Goal: Complete application form: Complete application form

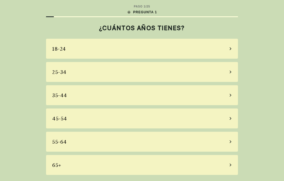
click at [228, 141] on div "55-64" at bounding box center [142, 142] width 192 height 20
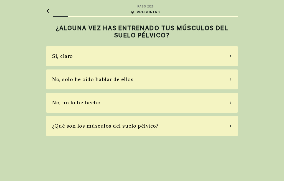
click at [230, 55] on icon at bounding box center [230, 56] width 3 height 5
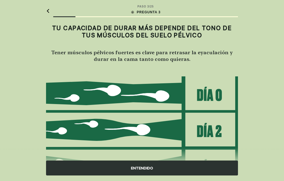
click at [153, 166] on div "ENTENDIDO" at bounding box center [142, 168] width 192 height 15
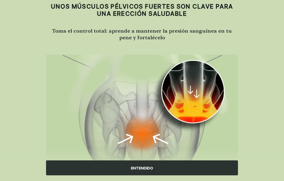
scroll to position [22, 0]
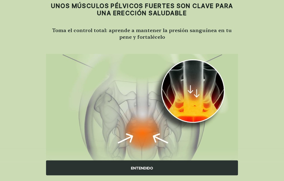
click at [157, 176] on div "ENTENDIDO" at bounding box center [142, 168] width 192 height 15
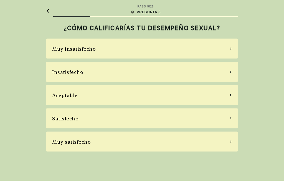
scroll to position [0, 0]
click at [229, 91] on div "Aceptable" at bounding box center [142, 95] width 192 height 20
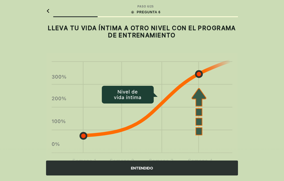
click at [183, 176] on div "ENTENDIDO" at bounding box center [142, 168] width 192 height 15
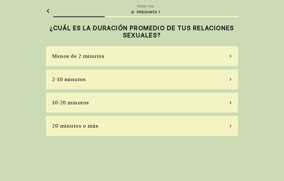
click at [228, 79] on div "2-10 minutos" at bounding box center [142, 80] width 192 height 20
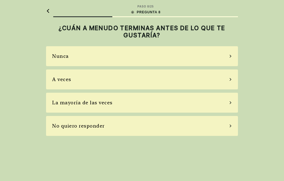
click at [231, 100] on div "La mayoría de las veces" at bounding box center [142, 103] width 192 height 20
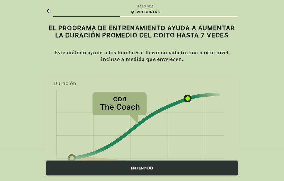
click at [179, 176] on div "ENTENDIDO" at bounding box center [142, 168] width 192 height 15
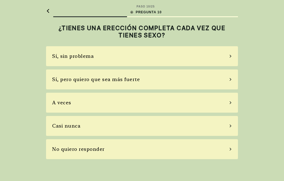
click at [229, 101] on div "A veces" at bounding box center [142, 103] width 192 height 20
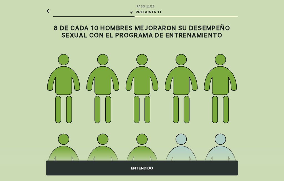
click at [173, 176] on div "ENTENDIDO" at bounding box center [142, 168] width 192 height 15
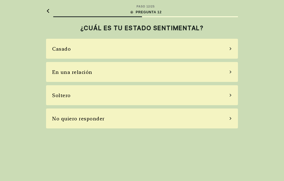
click at [230, 50] on icon at bounding box center [231, 48] width 2 height 3
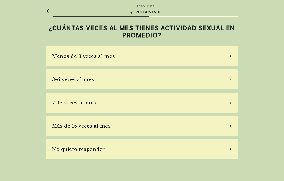
click at [229, 54] on div "Menos de 3 veces al mes" at bounding box center [142, 56] width 192 height 20
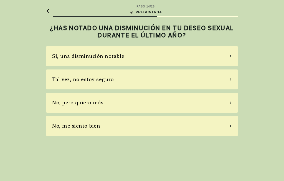
click at [231, 55] on icon at bounding box center [230, 56] width 3 height 5
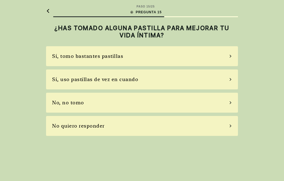
click at [230, 78] on div "Sí, uso pastillas de vez en cuando" at bounding box center [142, 80] width 192 height 20
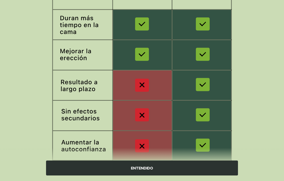
scroll to position [94, 0]
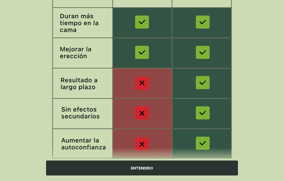
click at [189, 176] on div "ENTENDIDO" at bounding box center [142, 168] width 192 height 15
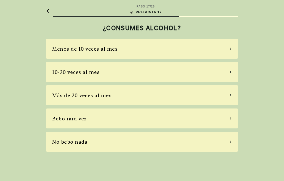
click at [231, 70] on div "10-20 veces al mes" at bounding box center [142, 72] width 192 height 20
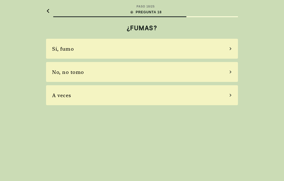
click at [231, 49] on icon at bounding box center [230, 48] width 3 height 5
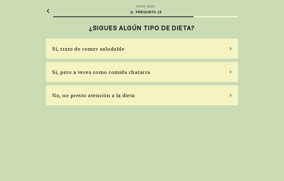
click at [231, 95] on icon at bounding box center [230, 95] width 3 height 5
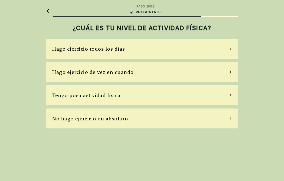
click at [231, 91] on div "Tengo poca actividad física" at bounding box center [142, 95] width 192 height 20
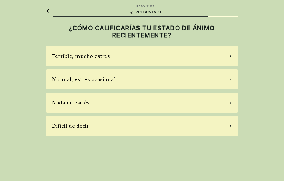
click at [231, 77] on div "Normal, estrés ocasional" at bounding box center [142, 80] width 192 height 20
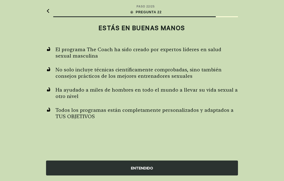
click at [164, 176] on div "ENTENDIDO" at bounding box center [142, 168] width 192 height 15
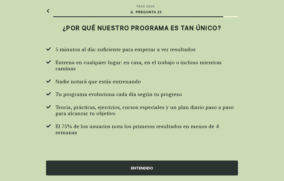
click at [161, 176] on div "ENTENDIDO" at bounding box center [142, 168] width 192 height 15
